Goal: Task Accomplishment & Management: Complete application form

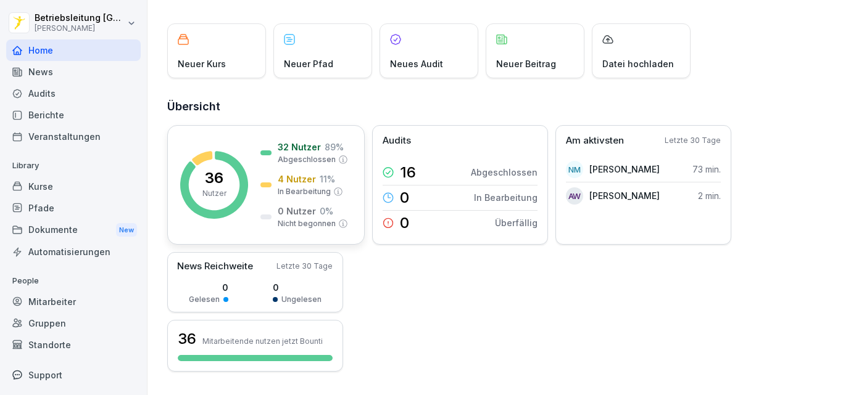
scroll to position [66, 0]
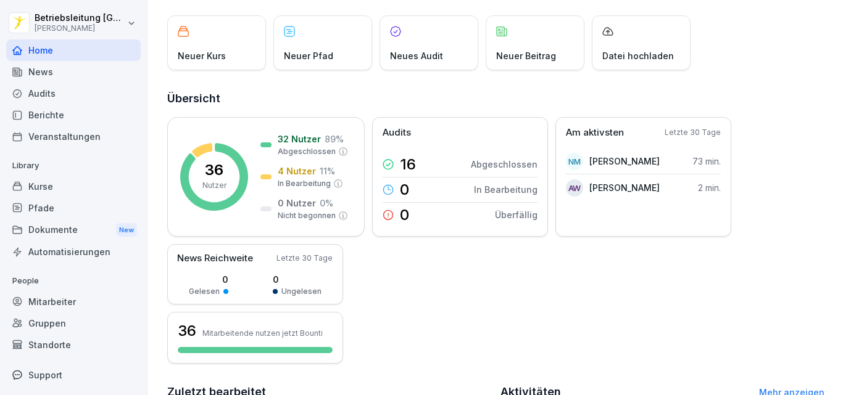
click at [63, 301] on div "Mitarbeiter" at bounding box center [73, 302] width 134 height 22
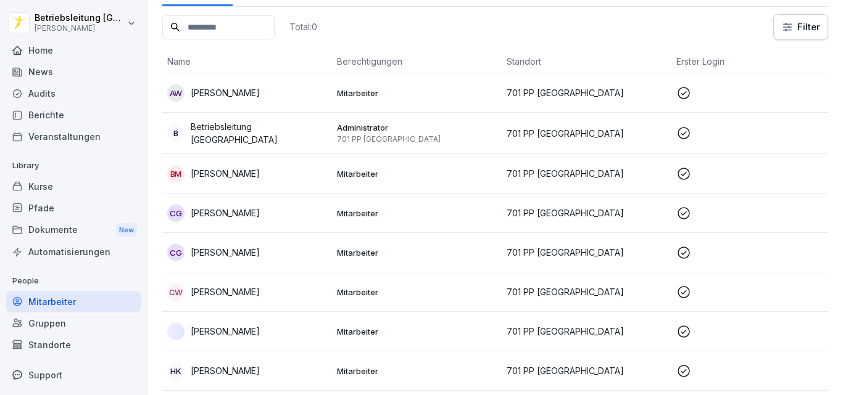
scroll to position [12, 0]
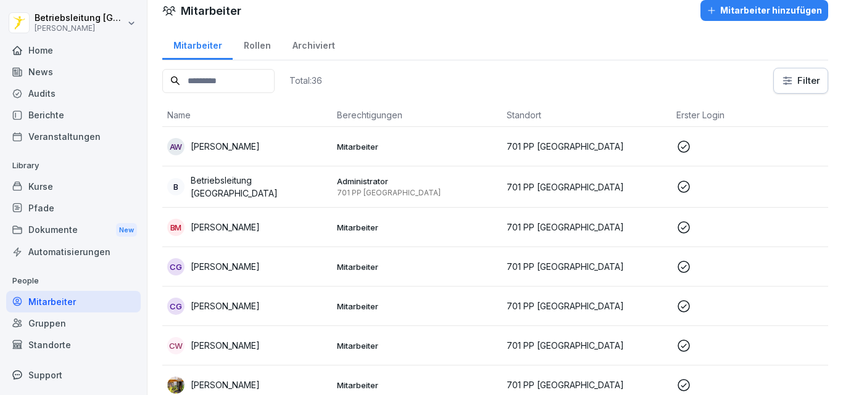
click at [729, 16] on div "Mitarbeiter hinzufügen" at bounding box center [763, 11] width 115 height 14
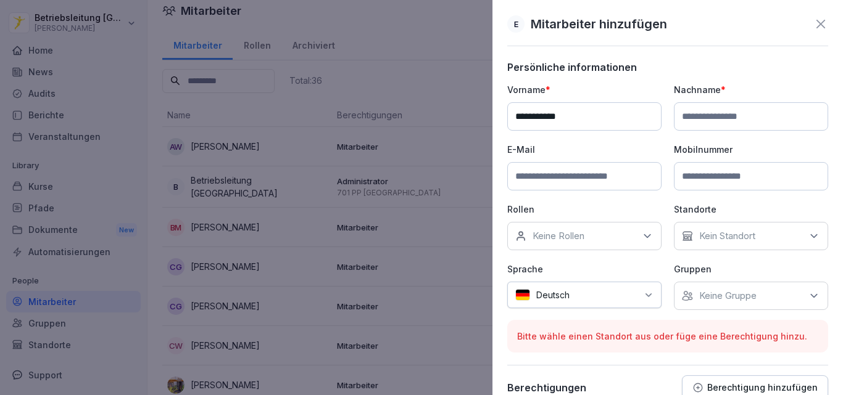
type input "**********"
type input "*********"
click at [595, 173] on input at bounding box center [584, 176] width 154 height 28
type input "**********"
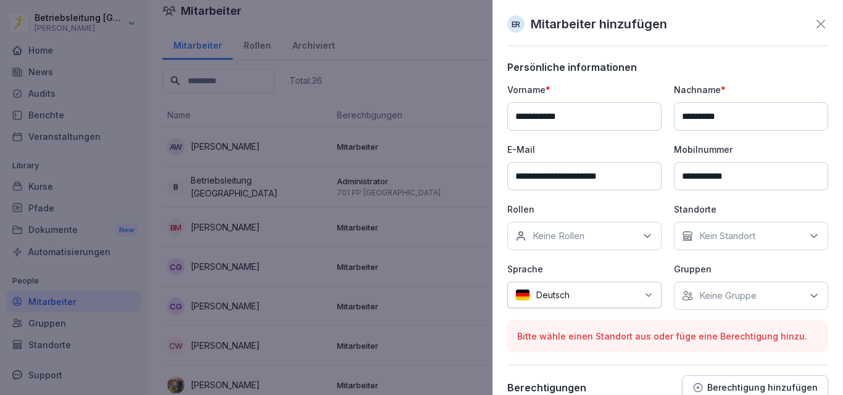
click at [563, 235] on p "Keine Rollen" at bounding box center [558, 236] width 52 height 12
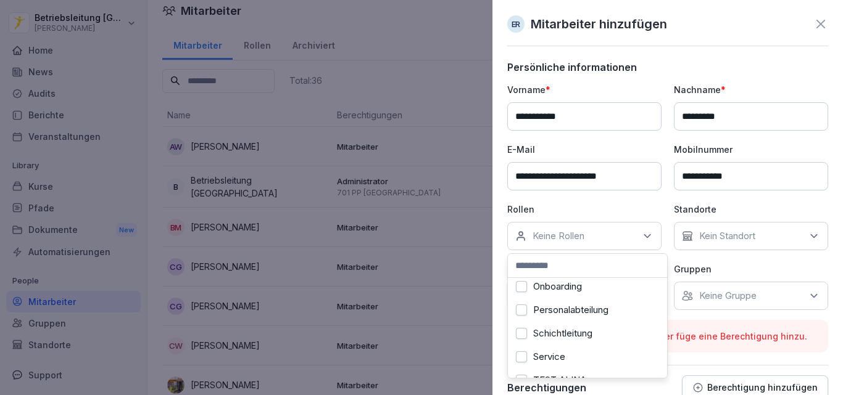
scroll to position [428, 0]
click at [567, 292] on label "Onboarding" at bounding box center [557, 287] width 49 height 11
click at [663, 212] on div "**********" at bounding box center [667, 196] width 321 height 227
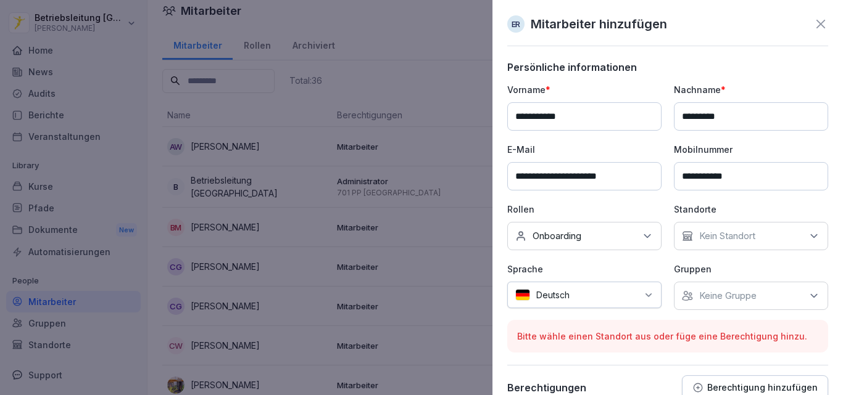
click at [753, 229] on div "Kein Standort" at bounding box center [751, 236] width 154 height 28
click at [724, 297] on label "701 PP [GEOGRAPHIC_DATA]" at bounding box center [758, 298] width 126 height 22
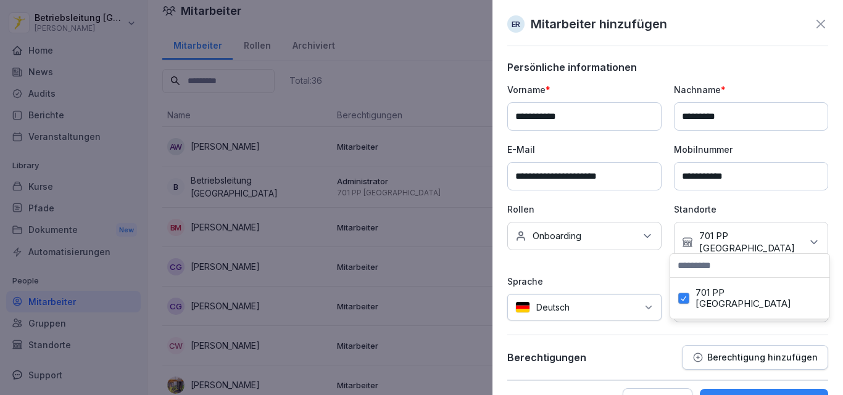
click at [714, 395] on div "Mitarbeiter hinzufügen" at bounding box center [763, 402] width 109 height 14
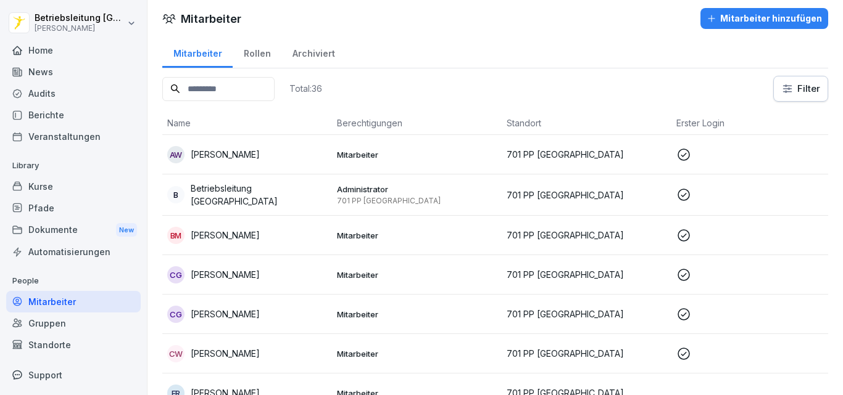
scroll to position [0, 0]
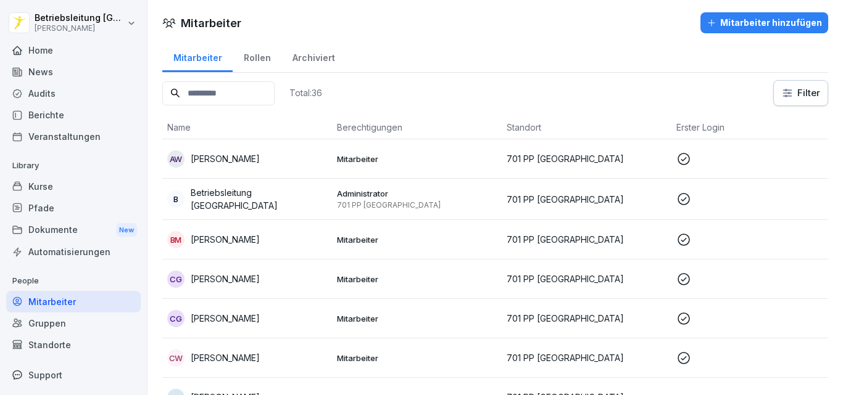
click at [258, 100] on input at bounding box center [218, 93] width 112 height 24
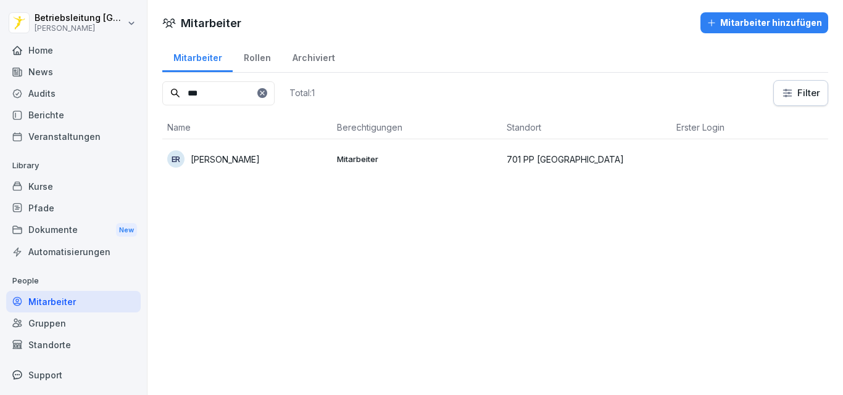
type input "***"
click at [287, 151] on div "ER [PERSON_NAME]" at bounding box center [247, 159] width 160 height 17
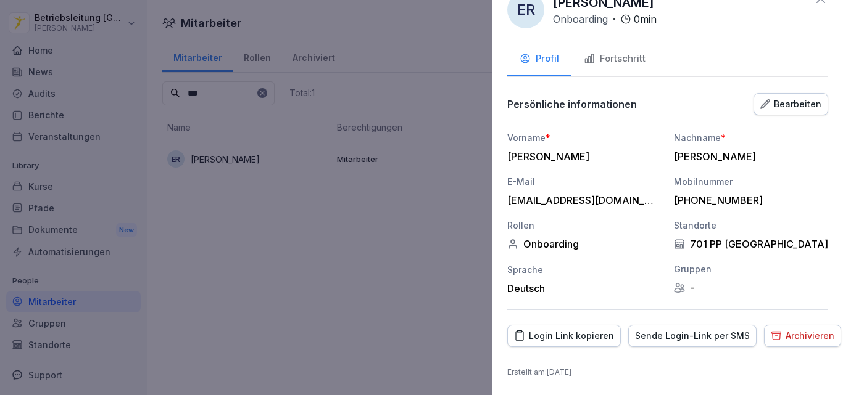
scroll to position [1, 0]
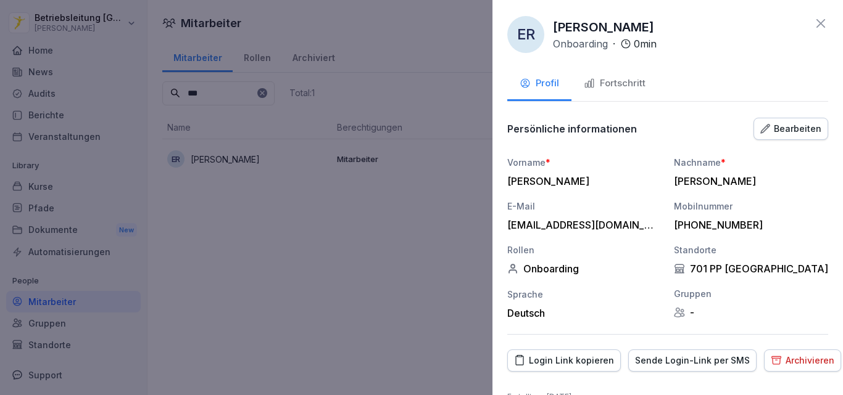
click at [673, 366] on div "Sende Login-Link per SMS" at bounding box center [692, 361] width 115 height 14
click at [798, 131] on div "Bearbeiten" at bounding box center [790, 129] width 61 height 14
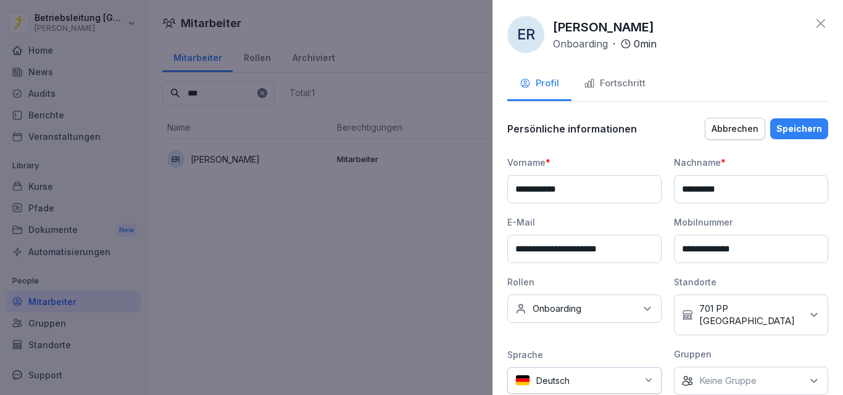
click at [736, 252] on input "**********" at bounding box center [751, 249] width 154 height 28
type input "**********"
click at [808, 128] on div "Speichern" at bounding box center [799, 129] width 46 height 14
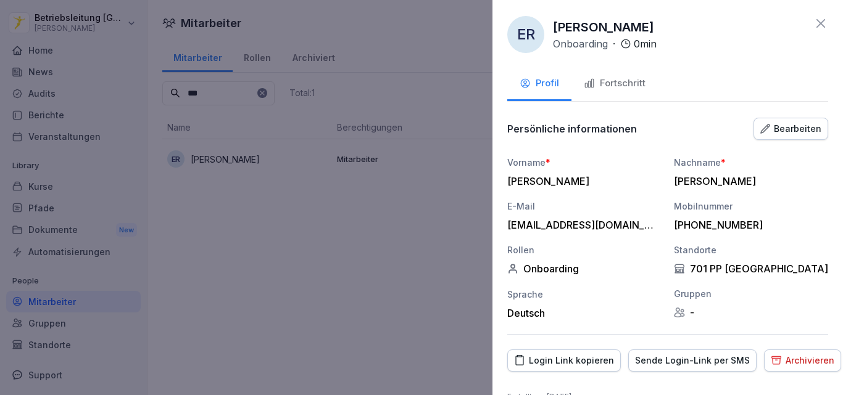
click at [690, 367] on div "Sende Login-Link per SMS" at bounding box center [692, 361] width 115 height 14
click at [415, 306] on div at bounding box center [421, 197] width 843 height 395
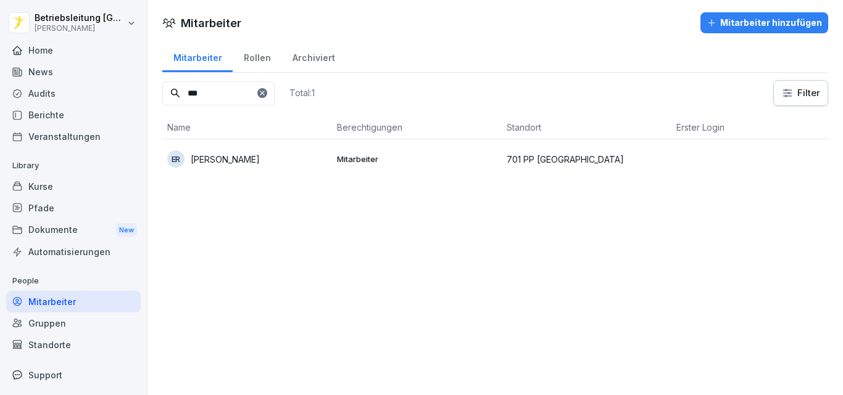
click at [345, 159] on p "Mitarbeiter" at bounding box center [417, 159] width 160 height 11
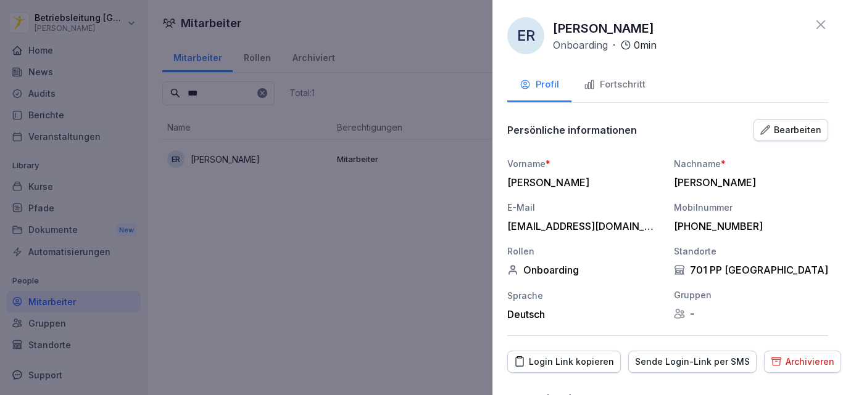
scroll to position [26, 0]
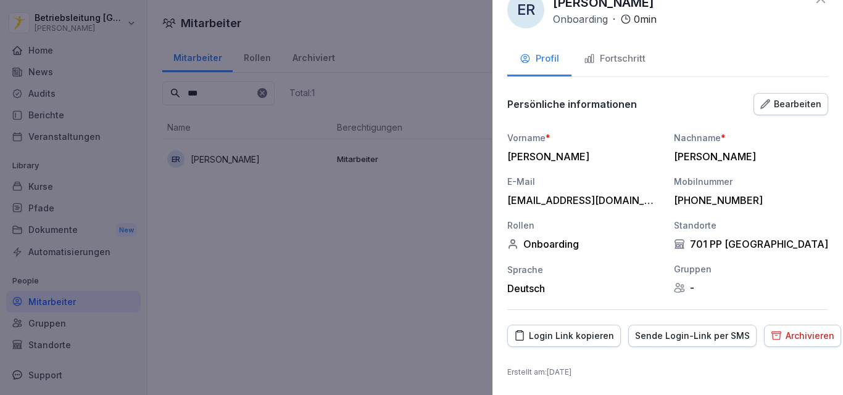
click at [617, 57] on div "Fortschritt" at bounding box center [615, 59] width 62 height 14
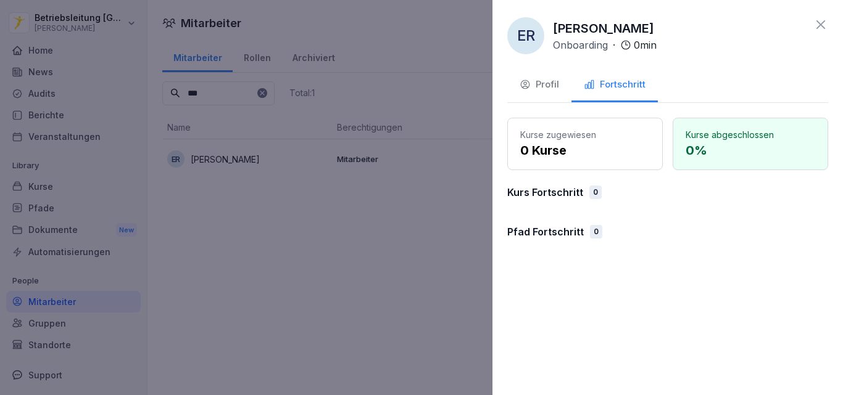
scroll to position [0, 0]
drag, startPoint x: 547, startPoint y: 225, endPoint x: 548, endPoint y: 207, distance: 18.5
click at [548, 207] on div "Kurse zugewiesen 0 Kurse Kurse abgeschlossen 0 % Kurs Fortschritt 0 Pfad Fortsc…" at bounding box center [667, 183] width 321 height 131
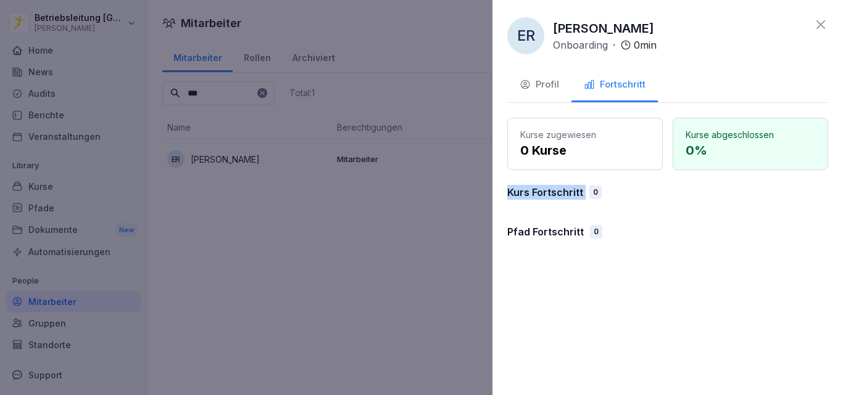
click at [548, 207] on div "Kurse zugewiesen 0 Kurse Kurse abgeschlossen 0 % Kurs Fortschritt 0 Pfad Fortsc…" at bounding box center [667, 183] width 321 height 131
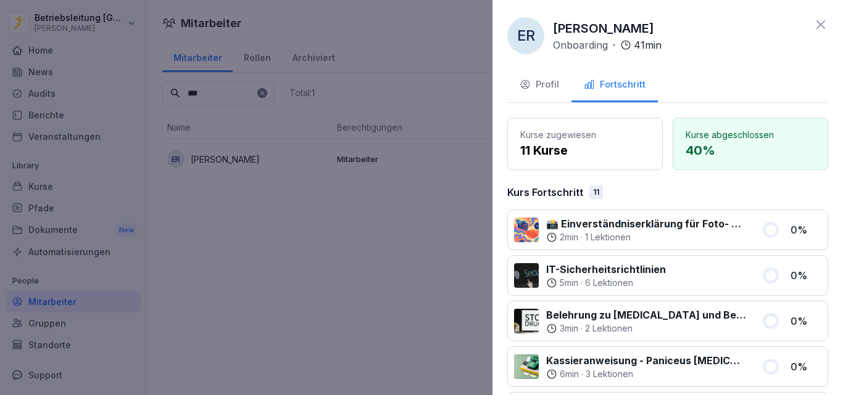
click at [771, 56] on div "ER Eve Giulia Rosenthal Onboarding · 41 min Profil Fortschritt Kurse zugewiesen…" at bounding box center [667, 197] width 350 height 395
click at [813, 22] on icon at bounding box center [820, 24] width 15 height 15
